Goal: Information Seeking & Learning: Learn about a topic

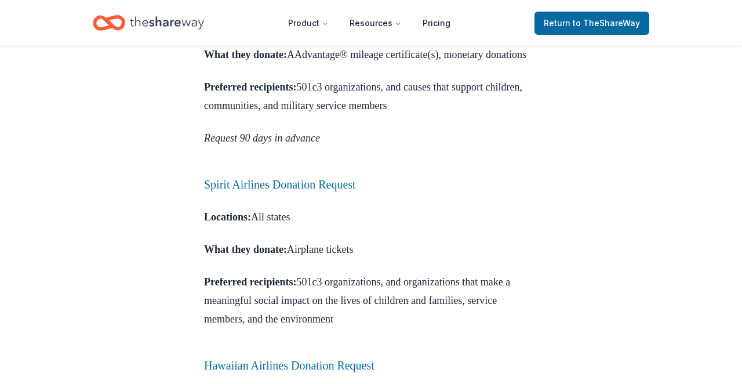
scroll to position [947, 0]
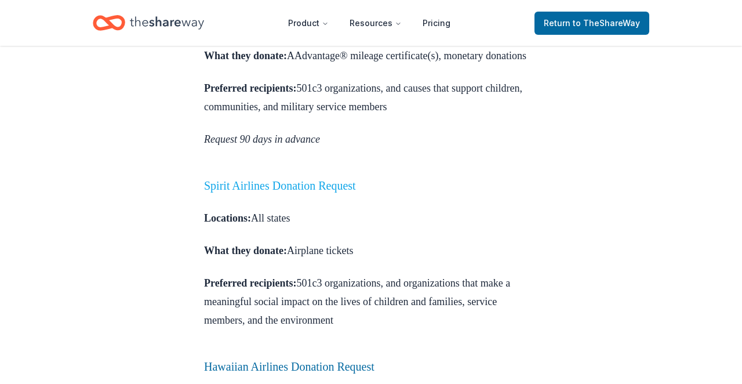
click at [276, 179] on link "Spirit Airlines Donation Request" at bounding box center [280, 185] width 152 height 13
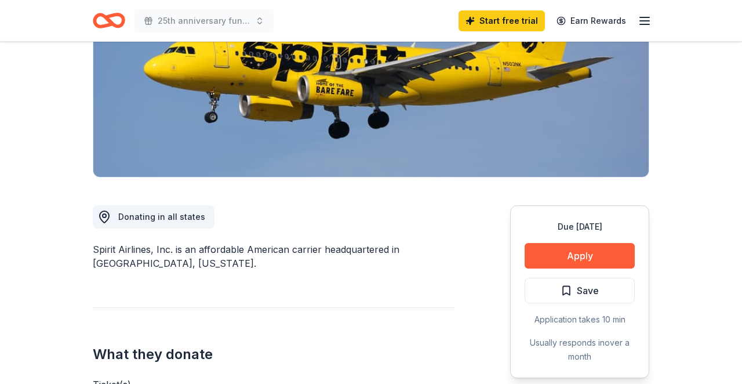
scroll to position [184, 0]
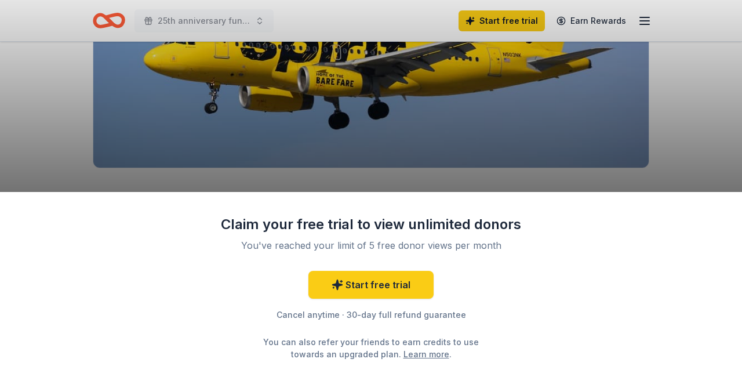
click at [486, 131] on div "Claim your free trial to view unlimited donors You've reached your limit of 5 f…" at bounding box center [371, 192] width 742 height 384
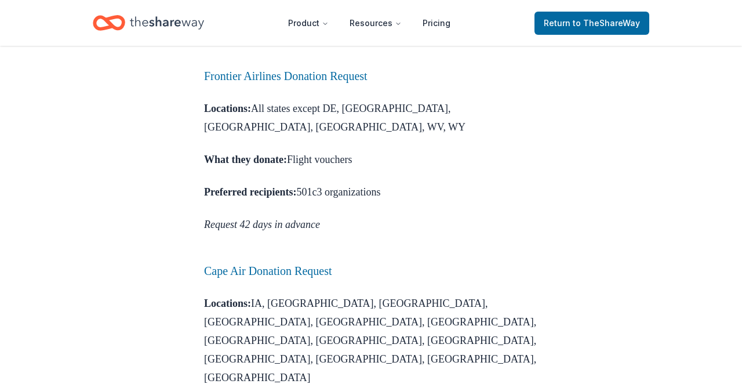
scroll to position [1783, 0]
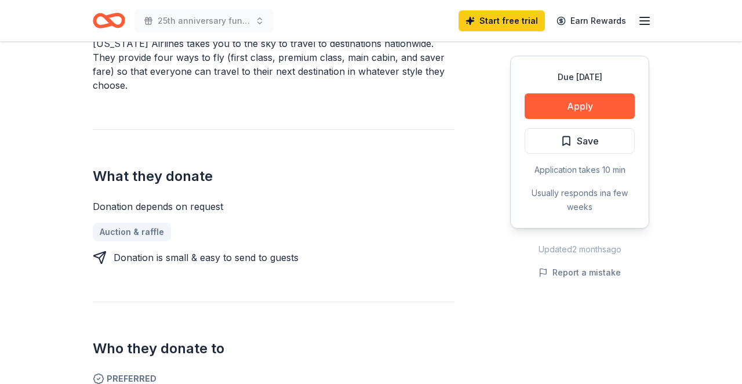
scroll to position [382, 0]
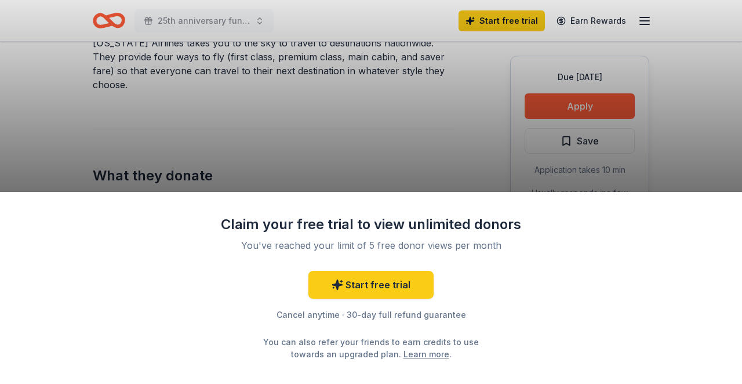
click at [554, 106] on div "Claim your free trial to view unlimited donors You've reached your limit of 5 f…" at bounding box center [371, 192] width 742 height 384
